Goal: Navigation & Orientation: Understand site structure

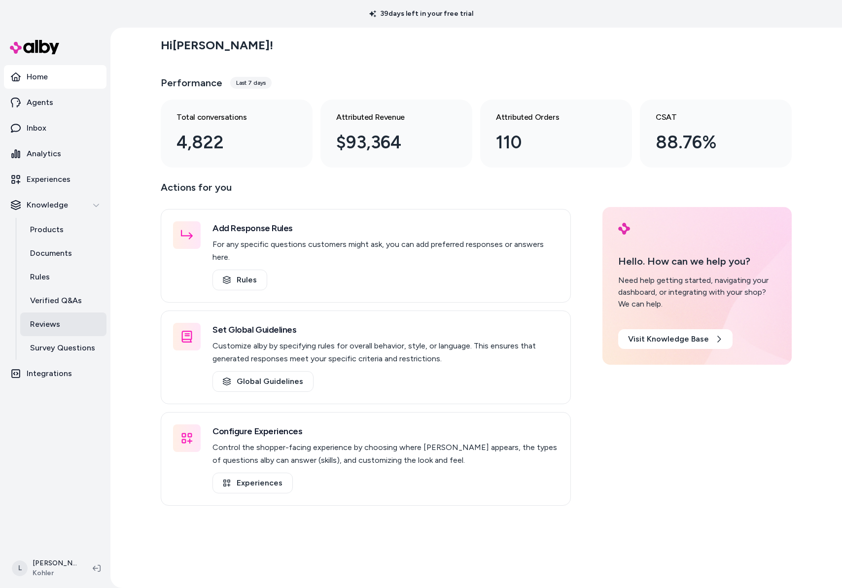
click at [34, 324] on p "Reviews" at bounding box center [45, 324] width 30 height 12
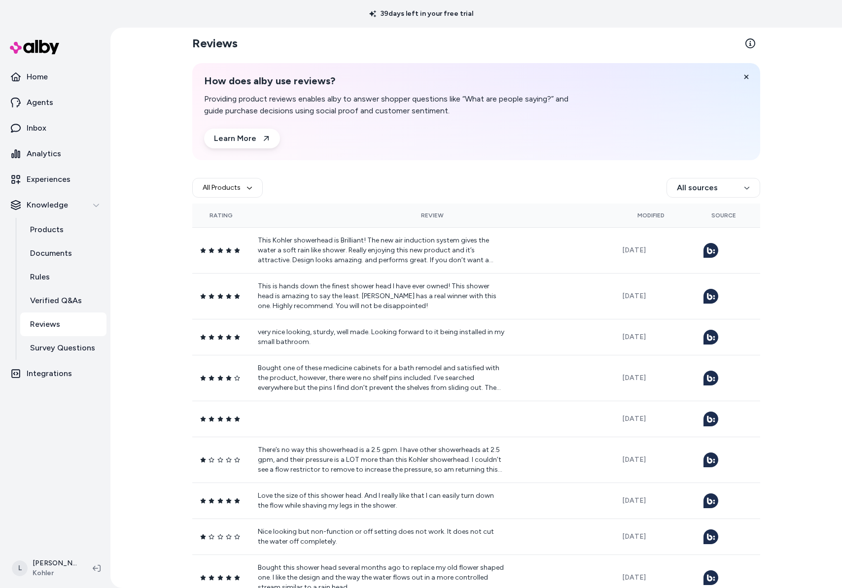
scroll to position [4, 0]
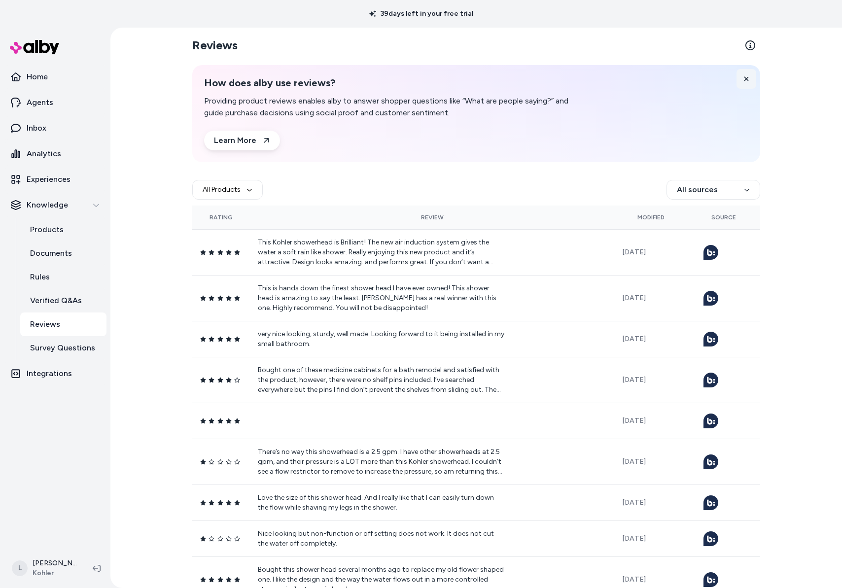
click at [743, 80] on icon at bounding box center [746, 78] width 7 height 7
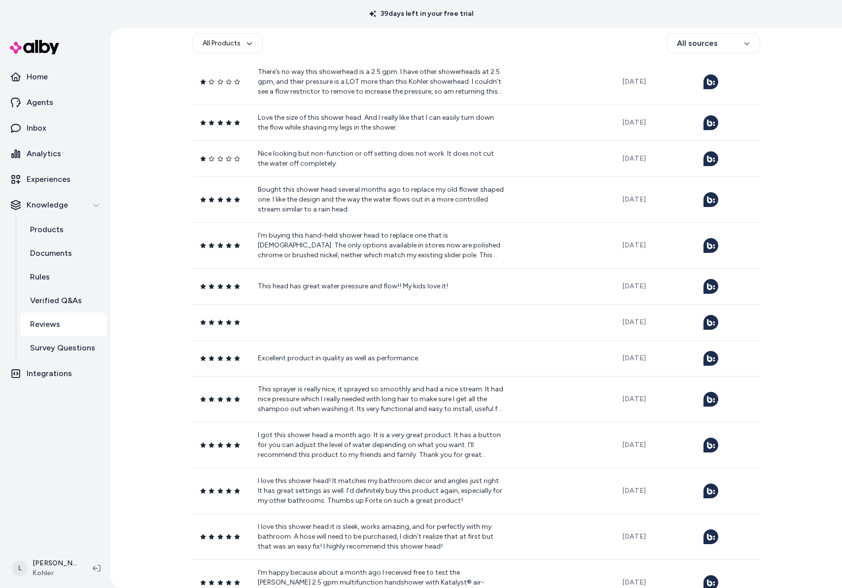
scroll to position [0, 0]
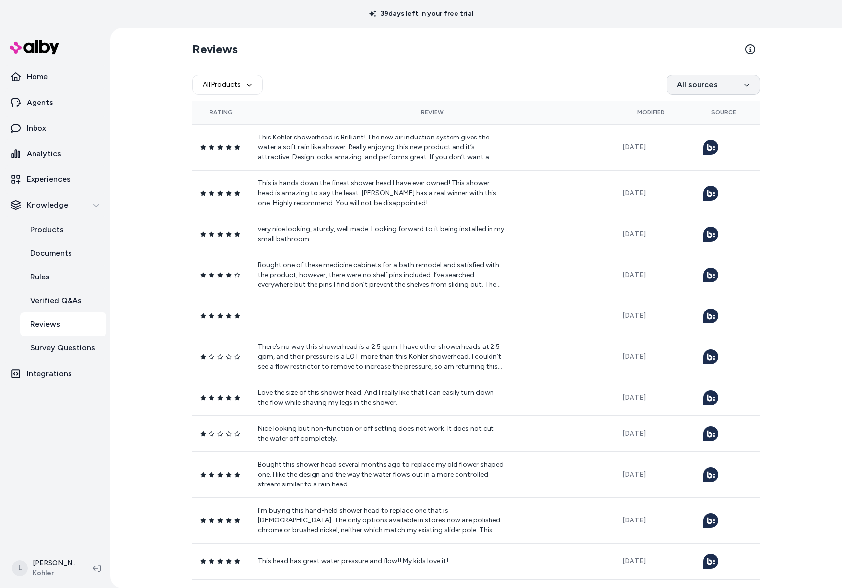
click at [718, 91] on html "39 days left in your free trial Home Agents Inbox Analytics Experiences Knowled…" at bounding box center [421, 294] width 842 height 588
click at [718, 88] on html "39 days left in your free trial Home Agents Inbox Analytics Experiences Knowled…" at bounding box center [421, 294] width 842 height 588
click at [245, 90] on button "All Products" at bounding box center [227, 85] width 70 height 20
click at [252, 85] on button "All Products" at bounding box center [227, 85] width 70 height 20
click at [68, 306] on link "Verified Q&As" at bounding box center [63, 301] width 86 height 24
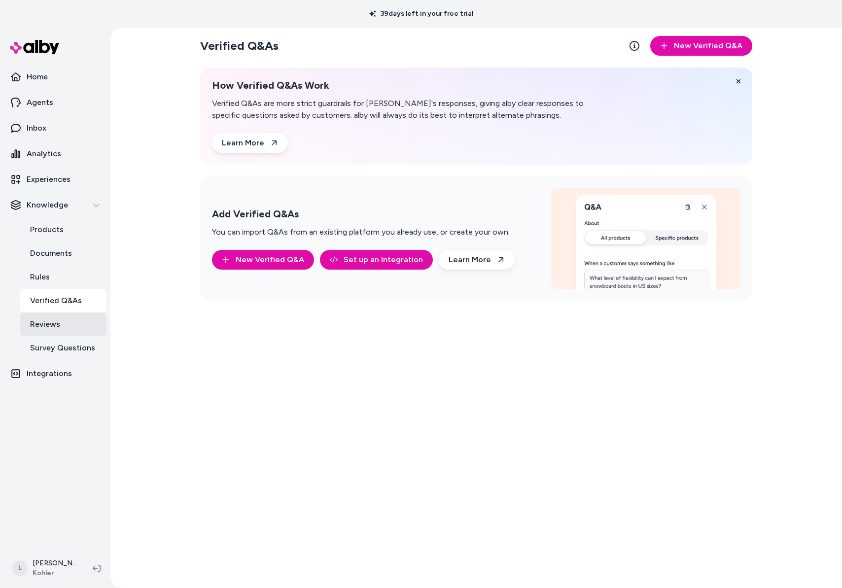
click at [66, 317] on link "Reviews" at bounding box center [63, 324] width 86 height 24
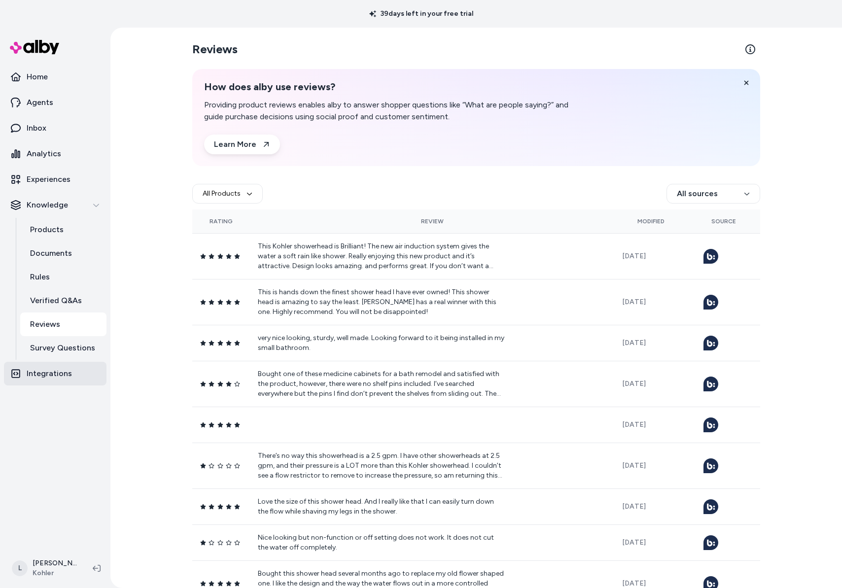
click at [56, 371] on p "Integrations" at bounding box center [49, 374] width 45 height 12
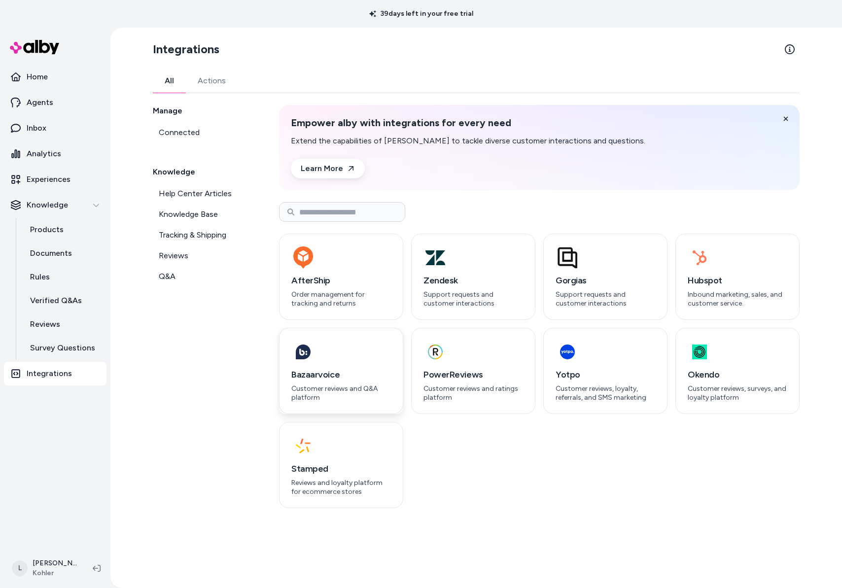
click at [308, 363] on icon "button" at bounding box center [303, 352] width 20 height 32
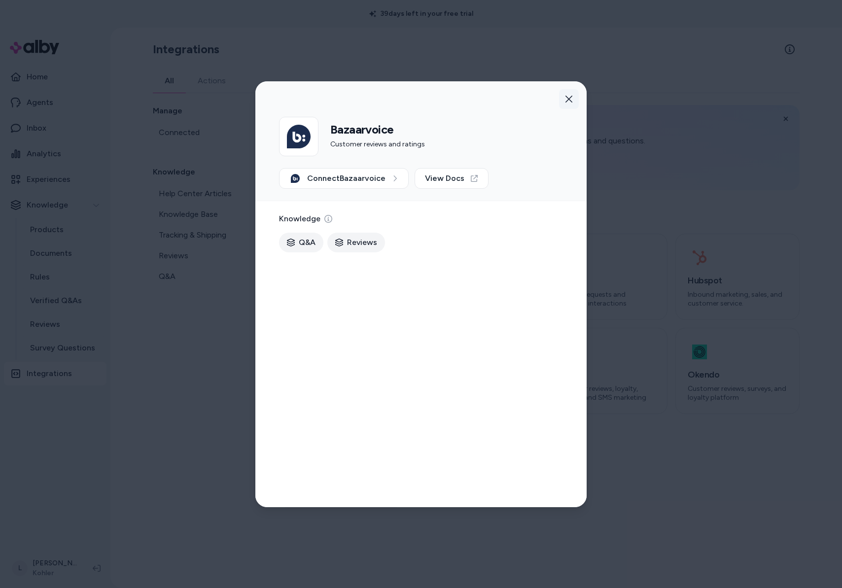
click at [575, 98] on button "button" at bounding box center [569, 99] width 20 height 20
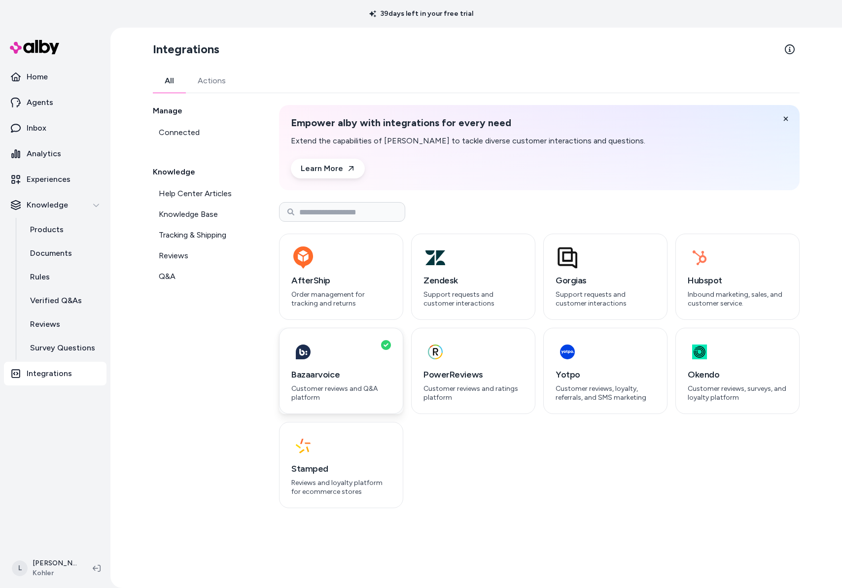
click at [310, 361] on icon "button" at bounding box center [303, 352] width 20 height 32
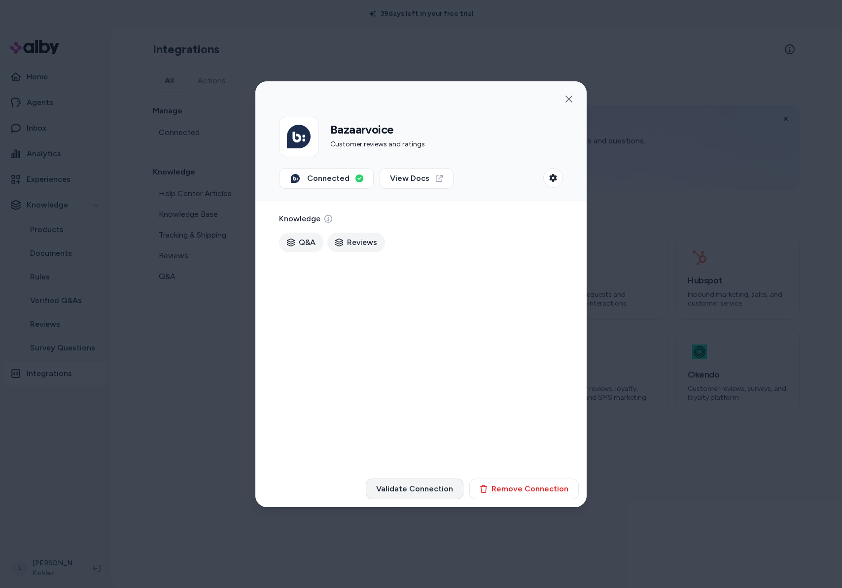
click at [419, 492] on button "Validate Connection" at bounding box center [415, 488] width 98 height 21
click at [576, 101] on button "button" at bounding box center [569, 99] width 20 height 20
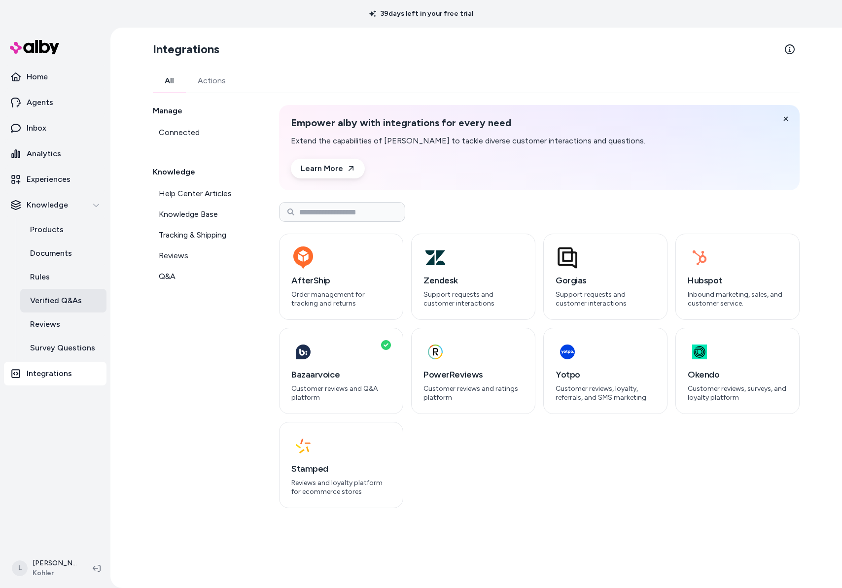
click at [73, 300] on p "Verified Q&As" at bounding box center [56, 301] width 52 height 12
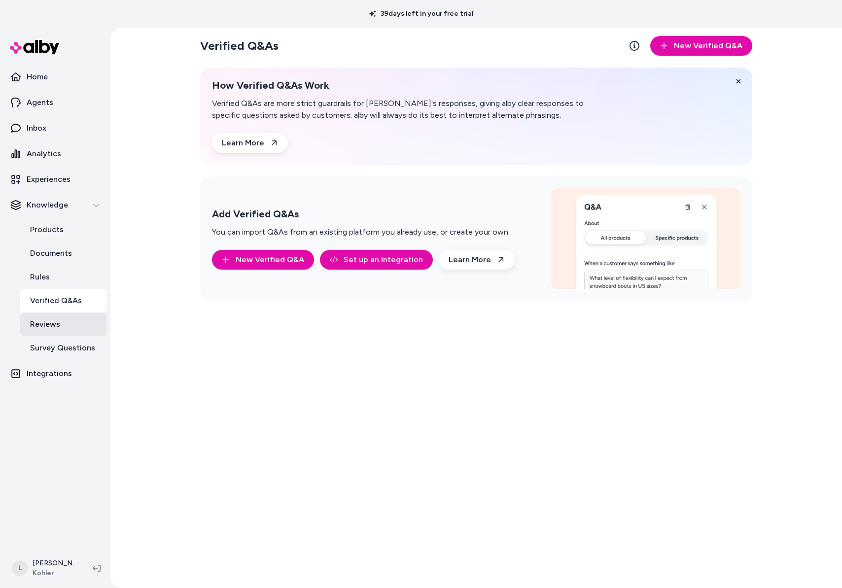
click at [55, 323] on p "Reviews" at bounding box center [45, 324] width 30 height 12
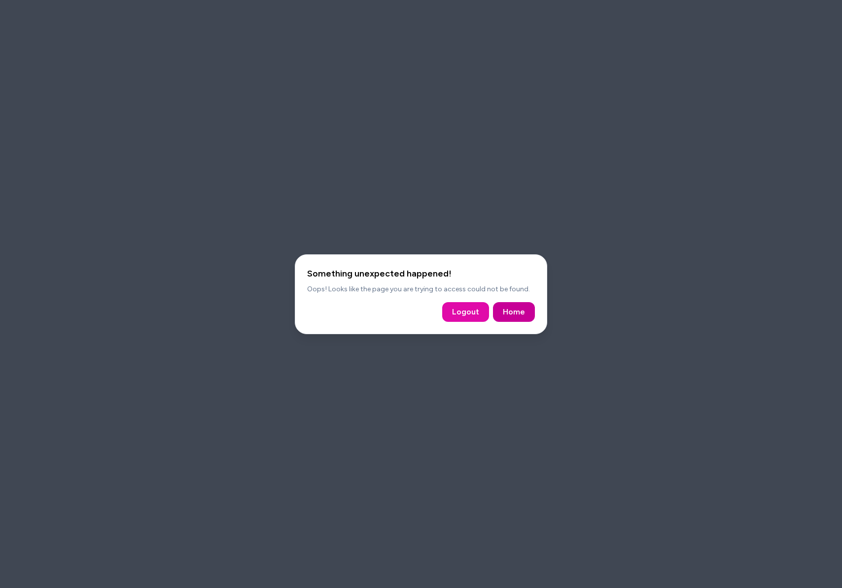
click at [518, 308] on link "Home" at bounding box center [514, 312] width 22 height 12
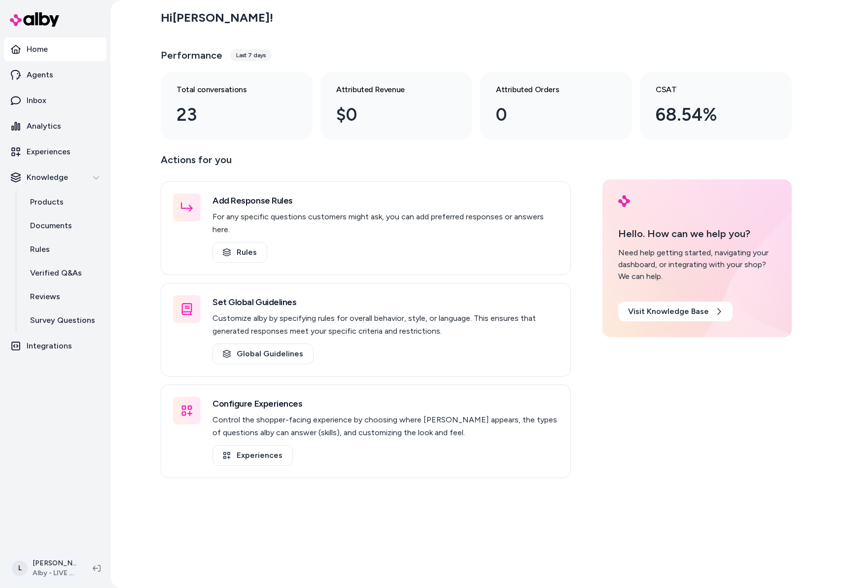
click at [49, 568] on html "Home Agents Inbox Analytics Experiences Knowledge Products Documents Rules Veri…" at bounding box center [421, 294] width 842 height 588
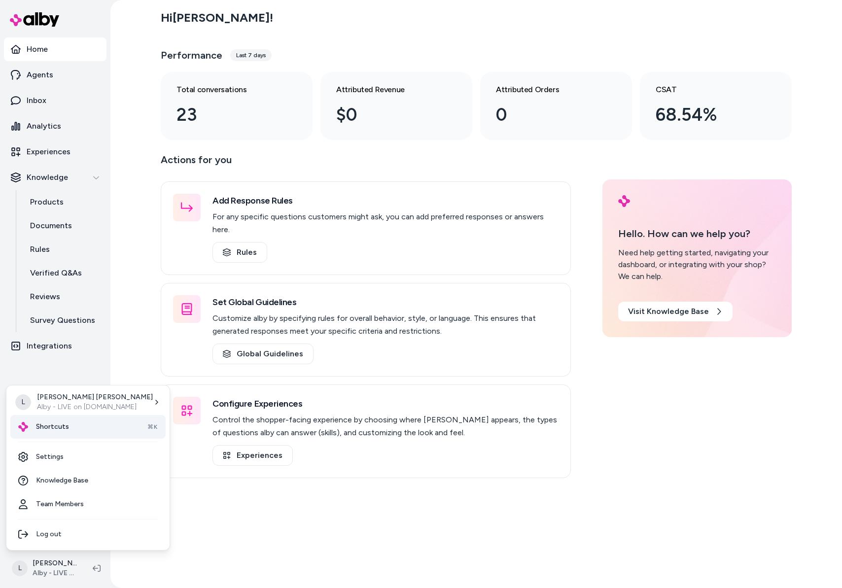
click at [59, 433] on div "Shortcuts ⌘K" at bounding box center [87, 427] width 155 height 24
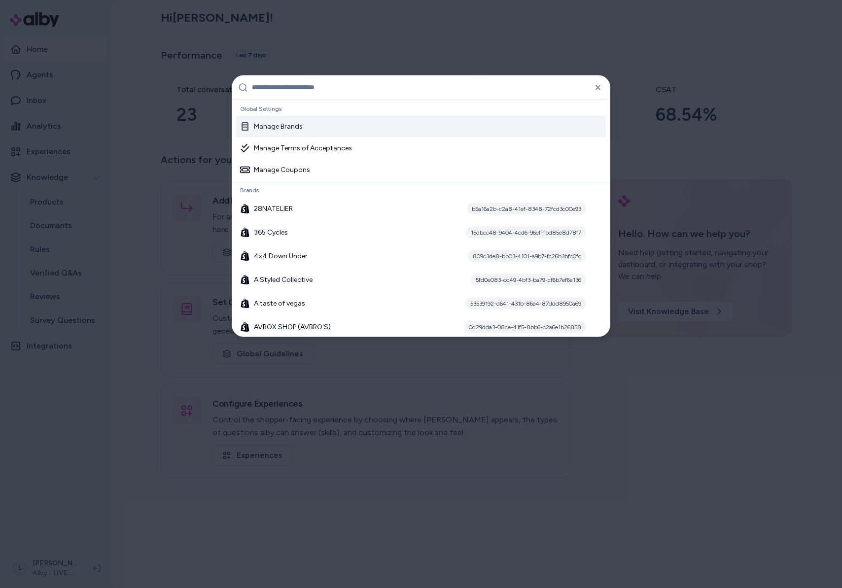
click at [310, 91] on input "text" at bounding box center [428, 87] width 352 height 24
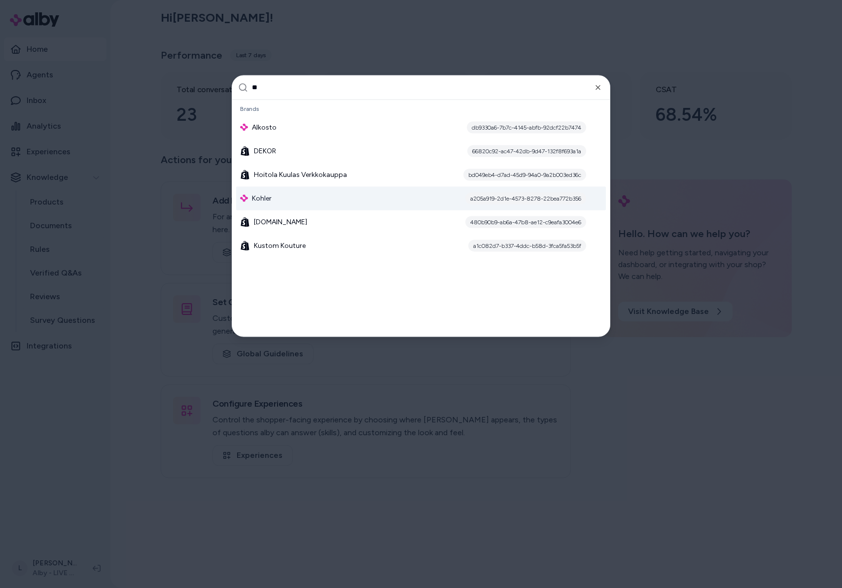
type input "**"
click at [263, 202] on span "Kohler" at bounding box center [262, 198] width 20 height 10
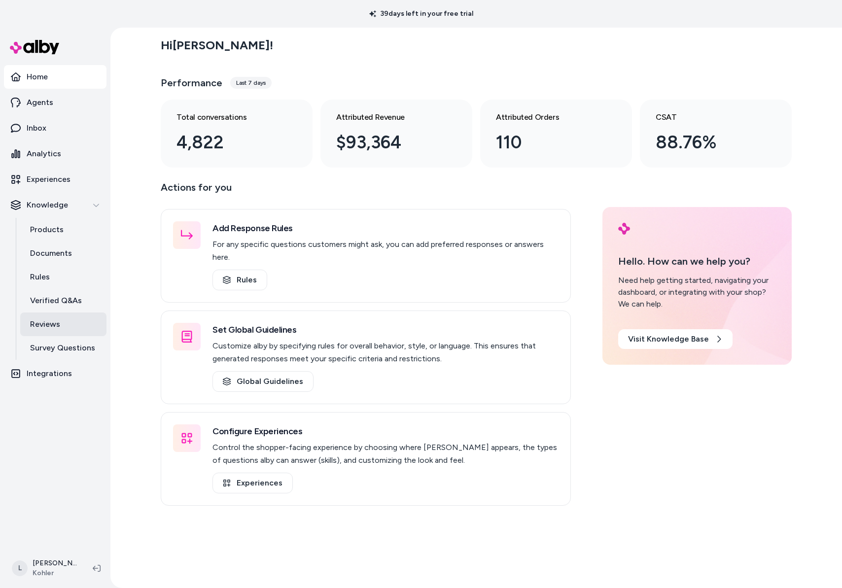
click at [65, 326] on link "Reviews" at bounding box center [63, 324] width 86 height 24
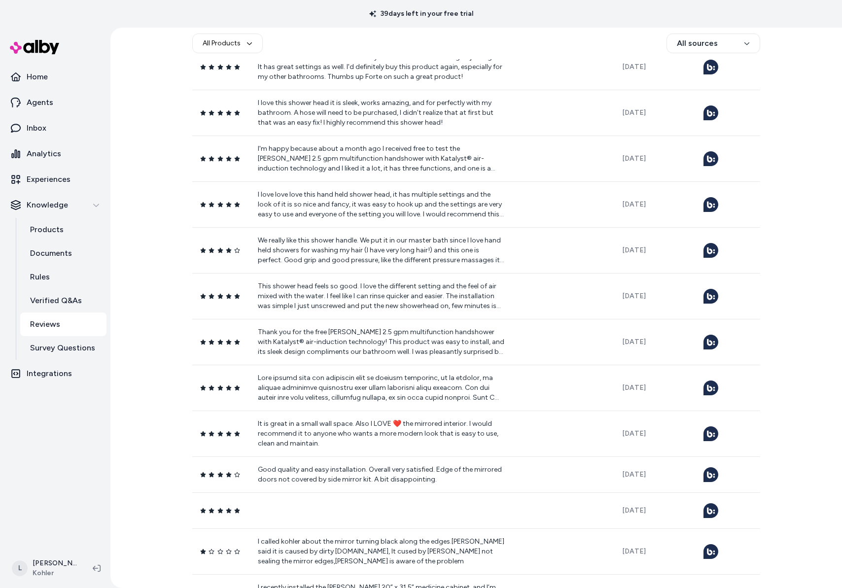
scroll to position [738, 0]
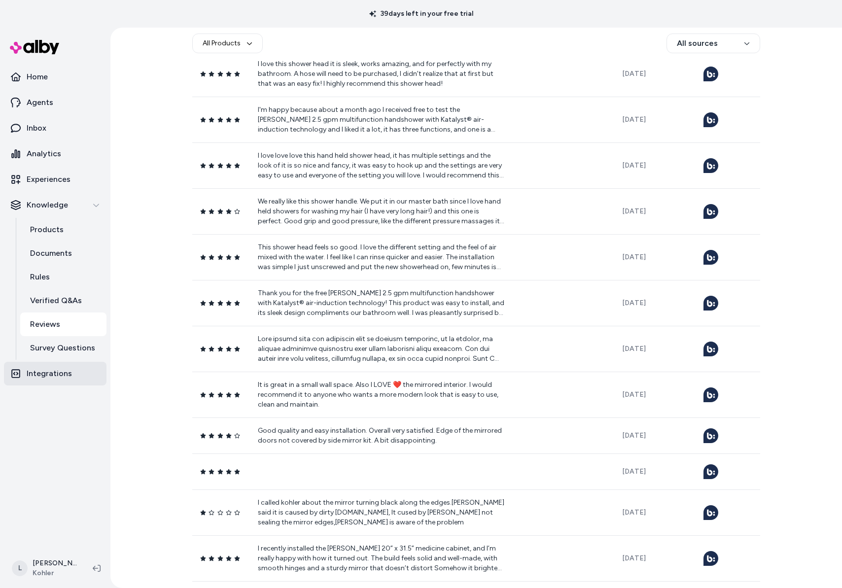
click at [39, 375] on p "Integrations" at bounding box center [49, 374] width 45 height 12
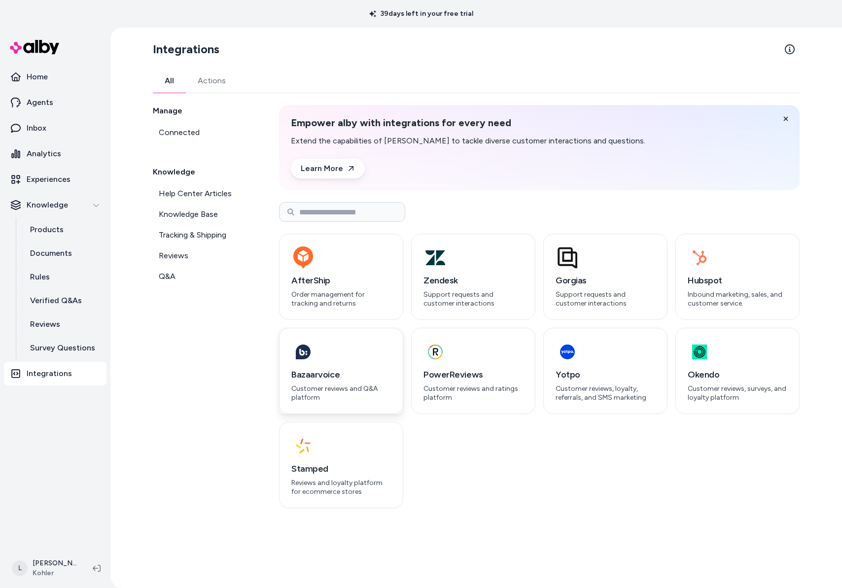
click at [335, 401] on p "Customer reviews and Q&A platform" at bounding box center [341, 392] width 100 height 17
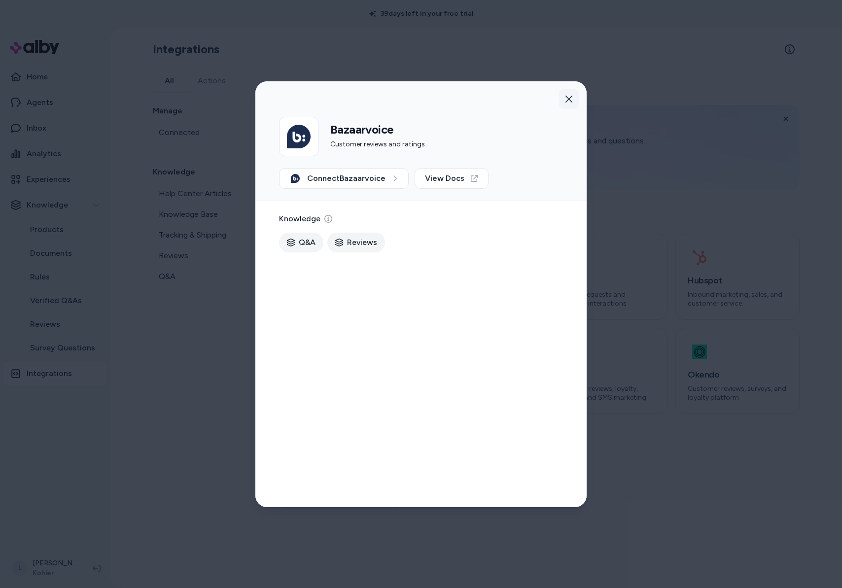
click at [569, 102] on icon "button" at bounding box center [569, 99] width 8 height 8
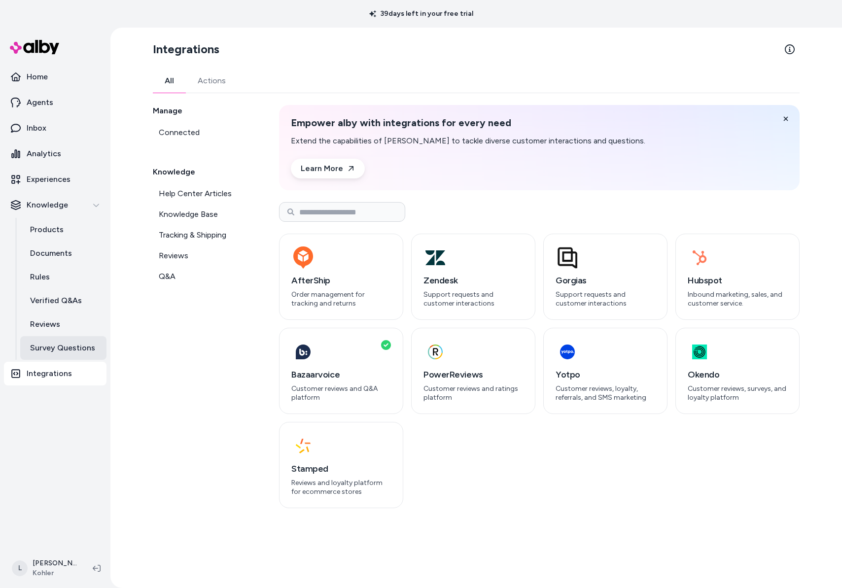
click at [72, 349] on p "Survey Questions" at bounding box center [62, 348] width 65 height 12
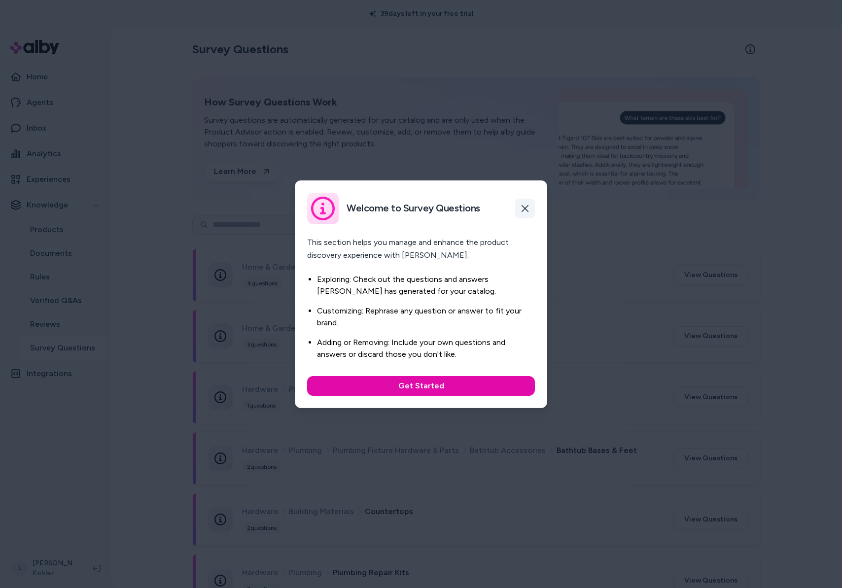
click at [528, 210] on icon "button" at bounding box center [525, 208] width 8 height 8
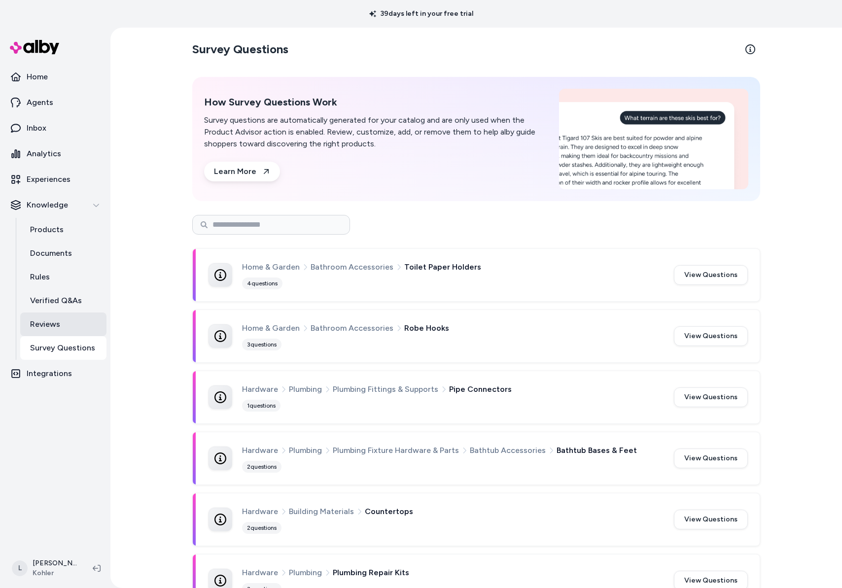
click at [46, 318] on p "Reviews" at bounding box center [45, 324] width 30 height 12
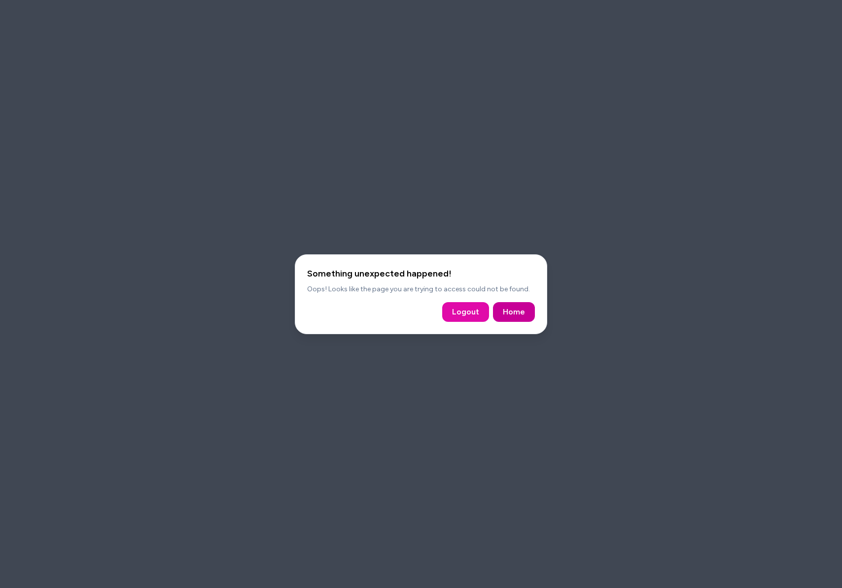
click at [525, 313] on button "Home" at bounding box center [514, 312] width 42 height 20
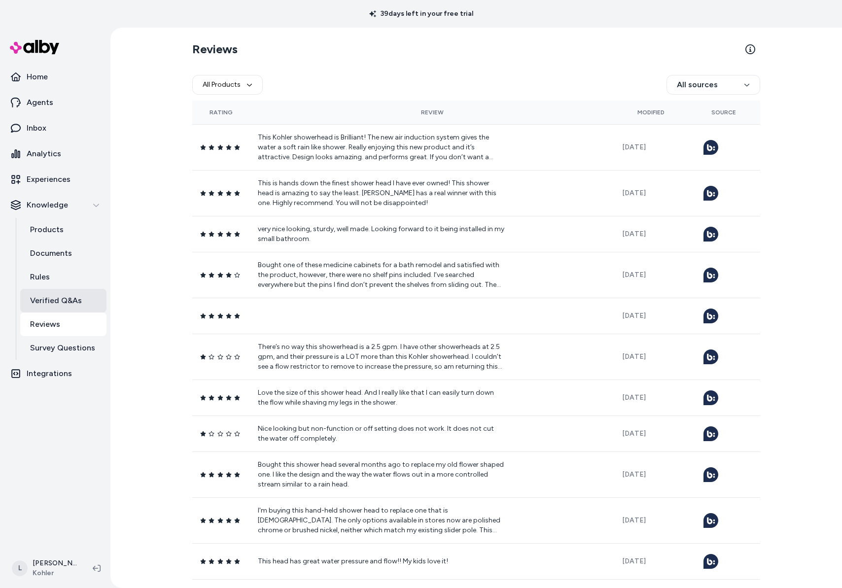
click at [52, 297] on p "Verified Q&As" at bounding box center [56, 301] width 52 height 12
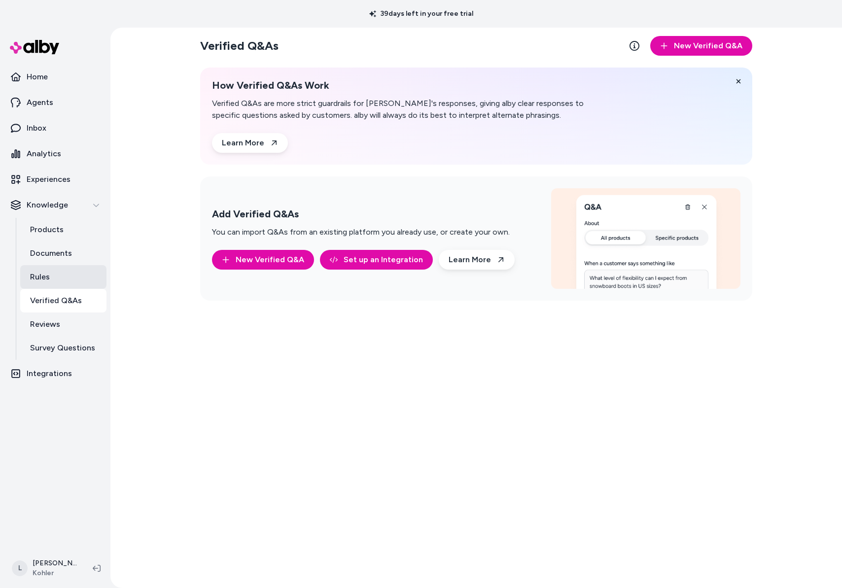
click at [50, 280] on link "Rules" at bounding box center [63, 277] width 86 height 24
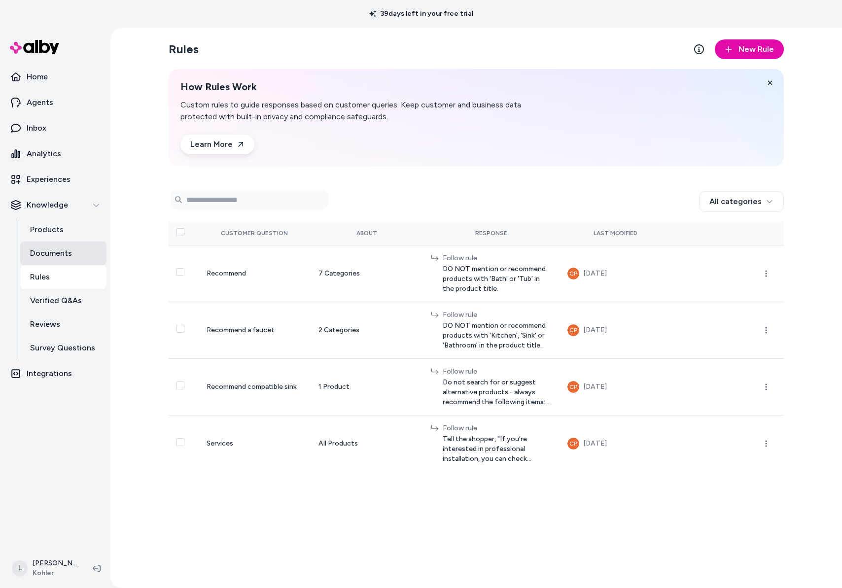
click at [53, 253] on p "Documents" at bounding box center [51, 253] width 42 height 12
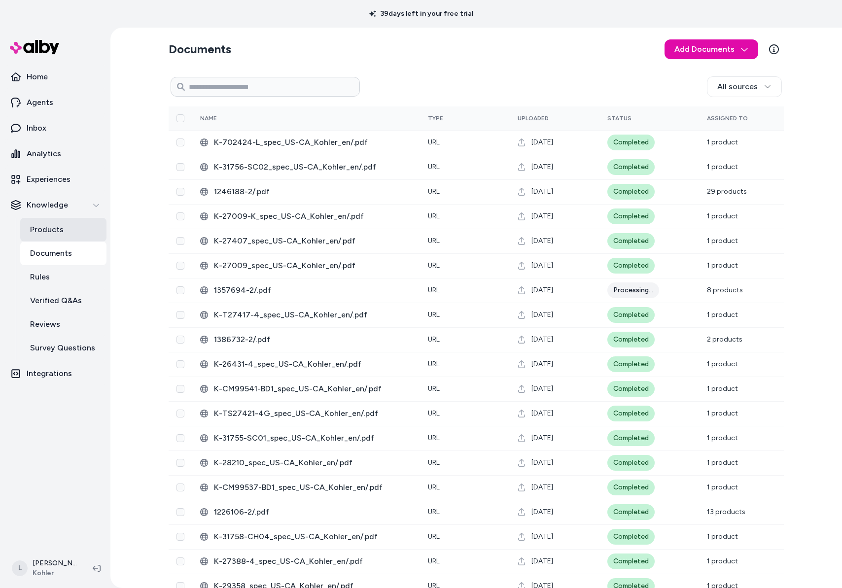
click at [52, 235] on p "Products" at bounding box center [47, 230] width 34 height 12
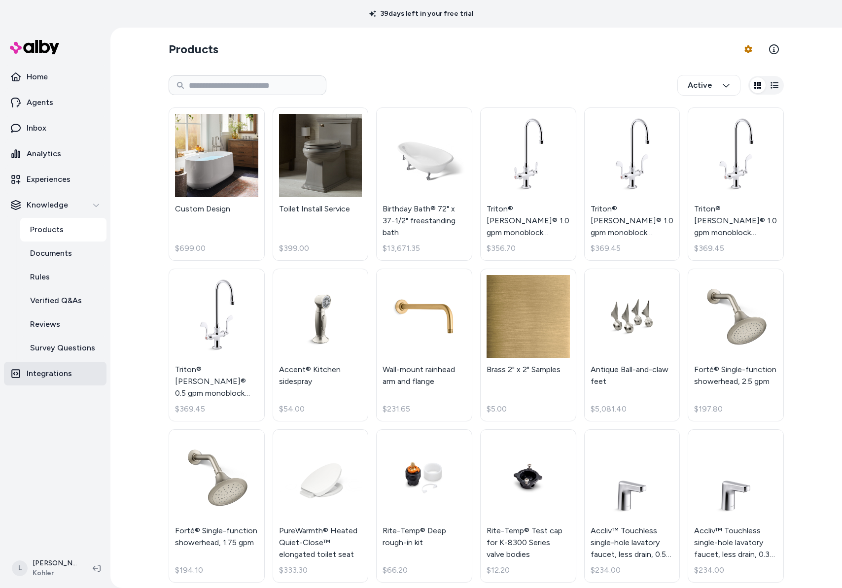
click at [58, 378] on p "Integrations" at bounding box center [49, 374] width 45 height 12
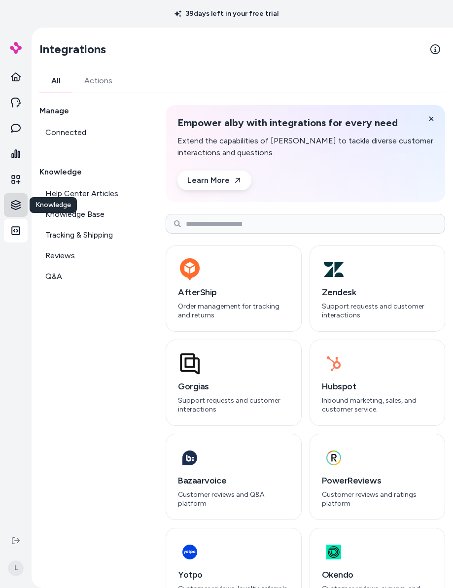
click at [19, 207] on html "39 days left in your free trial Home Agents Inbox Analytics Experiences Knowled…" at bounding box center [226, 294] width 453 height 588
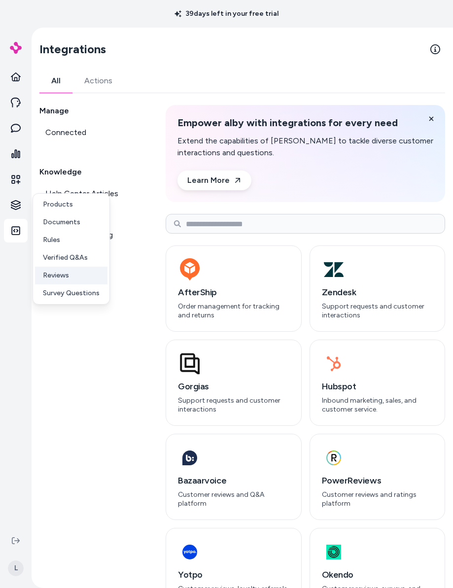
click at [50, 276] on p "Reviews" at bounding box center [56, 276] width 26 height 10
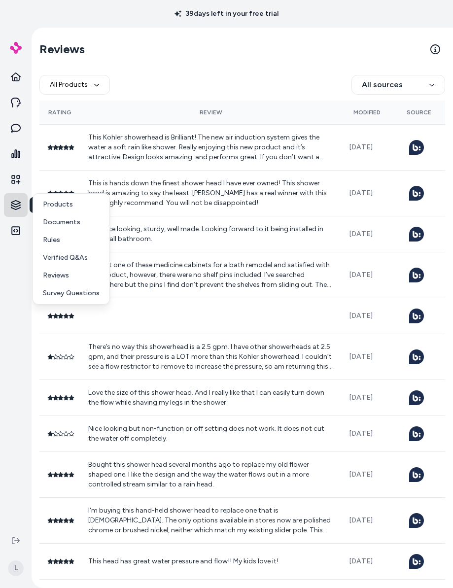
click at [17, 204] on html "39 days left in your free trial Home Agents Inbox Analytics Experiences Knowled…" at bounding box center [226, 294] width 453 height 588
click at [17, 235] on html "39 days left in your free trial Home Agents Inbox Analytics Experiences Knowled…" at bounding box center [226, 294] width 453 height 588
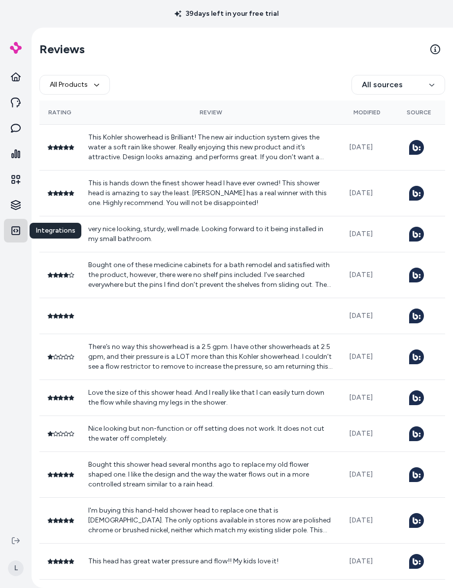
click at [16, 234] on icon at bounding box center [15, 230] width 9 height 9
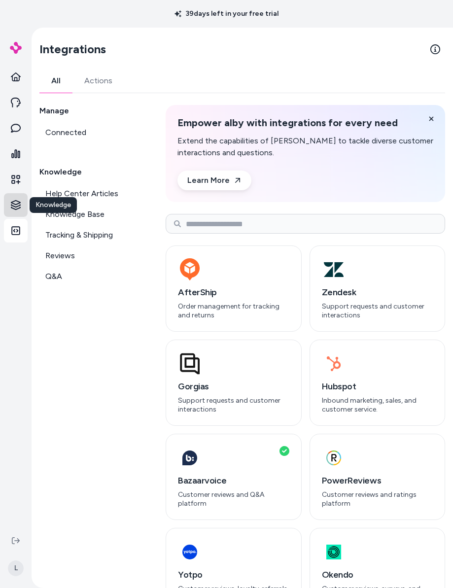
click at [12, 201] on html "39 days left in your free trial Home Agents Inbox Analytics Experiences Knowled…" at bounding box center [226, 294] width 453 height 588
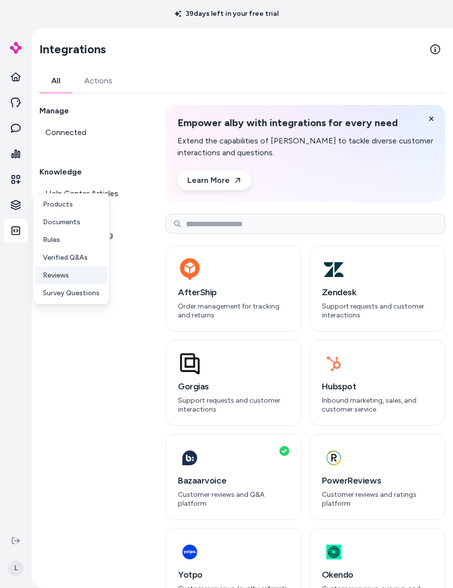
click at [79, 275] on link "Reviews" at bounding box center [71, 276] width 72 height 18
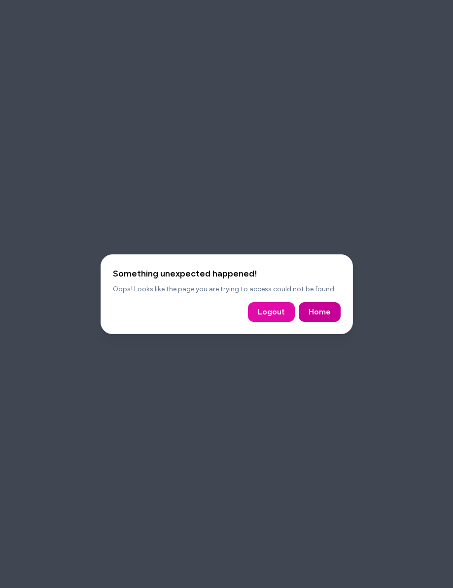
click at [336, 317] on button "Home" at bounding box center [320, 312] width 42 height 20
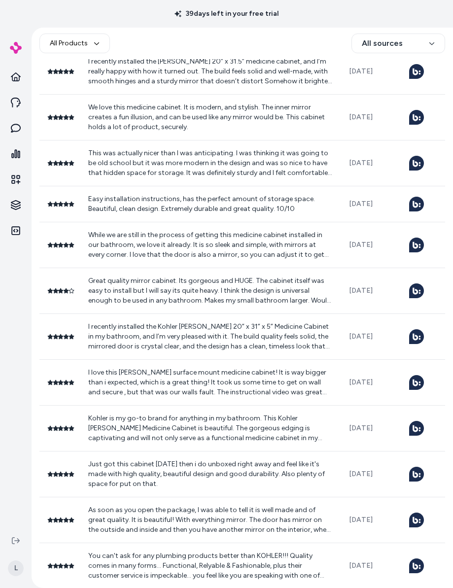
scroll to position [1225, 0]
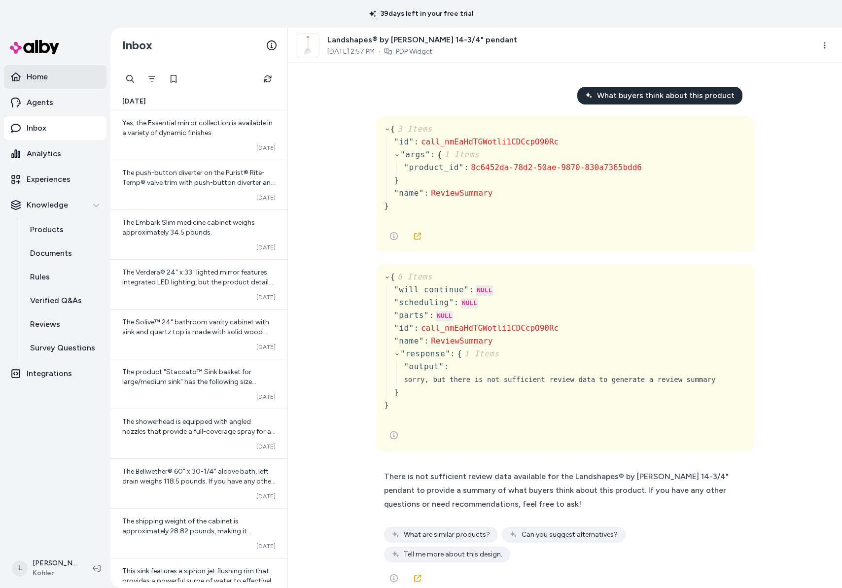
click at [33, 77] on p "Home" at bounding box center [37, 77] width 21 height 12
